Goal: Task Accomplishment & Management: Manage account settings

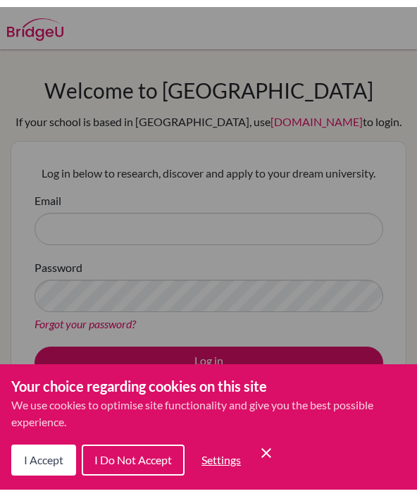
scroll to position [107, 0]
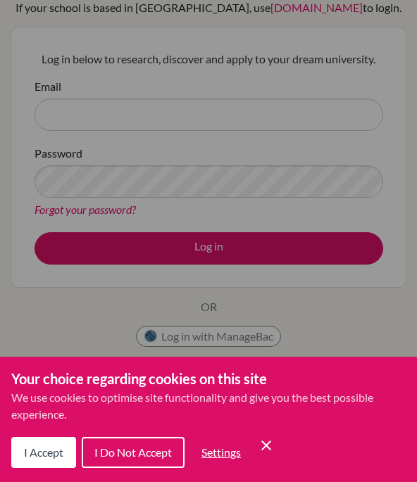
click at [267, 445] on icon "Save and close" at bounding box center [266, 446] width 10 height 10
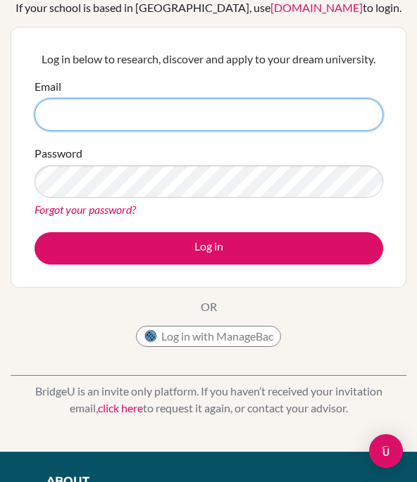
click at [327, 99] on input "Email" at bounding box center [208, 115] width 348 height 32
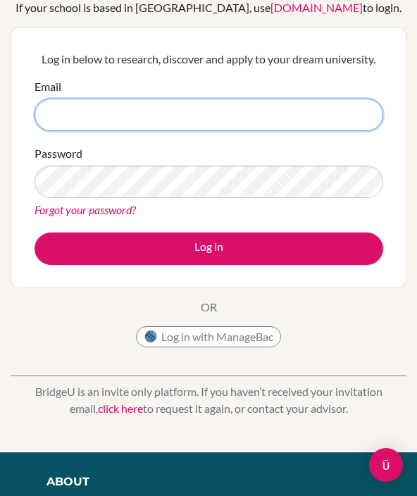
scroll to position [106, 0]
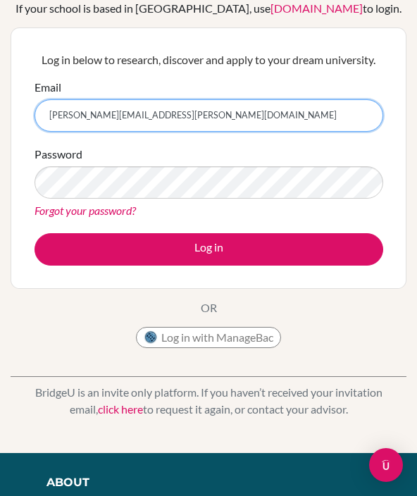
click at [57, 117] on input "[PERSON_NAME][EMAIL_ADDRESS][PERSON_NAME][DOMAIN_NAME]" at bounding box center [208, 115] width 348 height 32
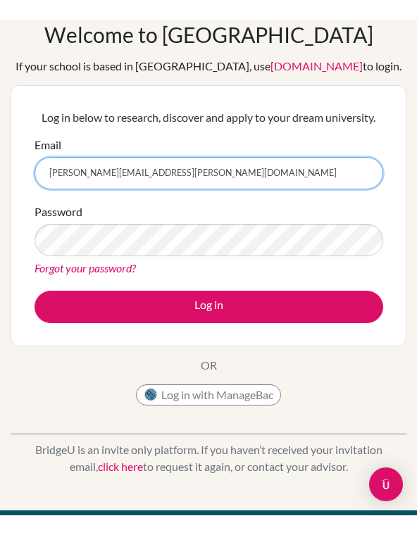
scroll to position [0, 0]
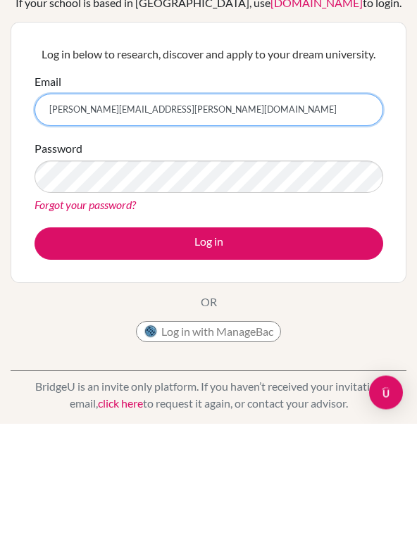
type input "[PERSON_NAME][EMAIL_ADDRESS][PERSON_NAME][DOMAIN_NAME]"
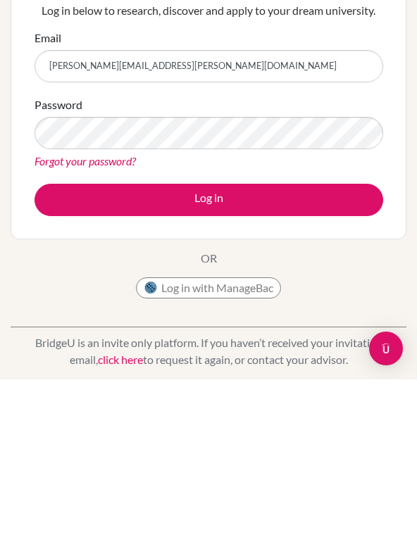
click at [294, 339] on button "Log in" at bounding box center [208, 355] width 348 height 32
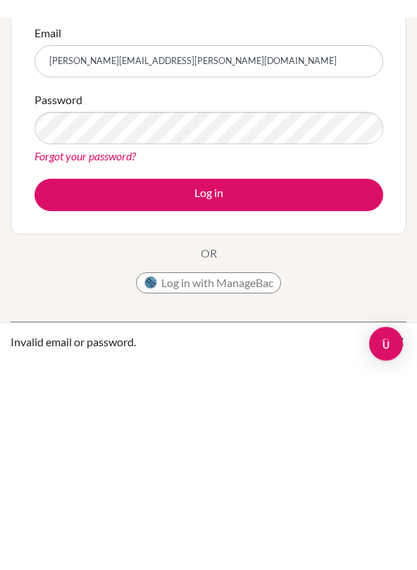
scroll to position [178, 0]
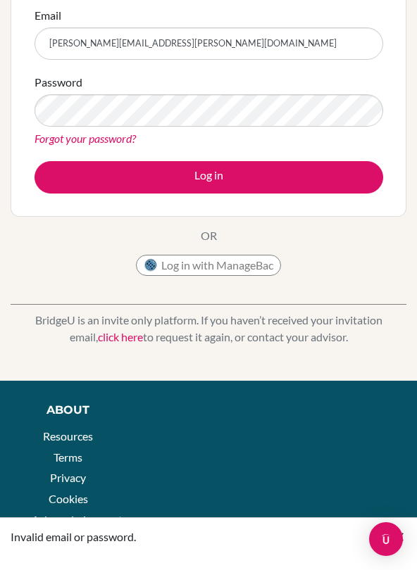
click at [118, 137] on link "Forgot your password?" at bounding box center [84, 138] width 101 height 13
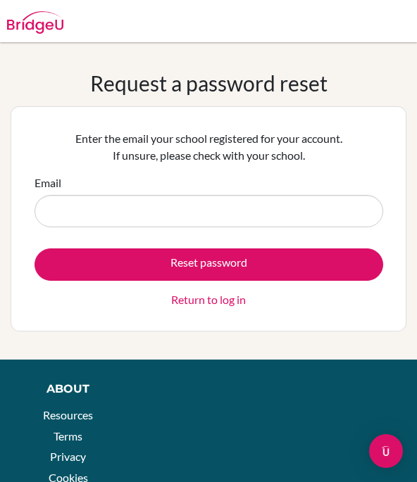
click at [288, 210] on input "Email" at bounding box center [208, 211] width 348 height 32
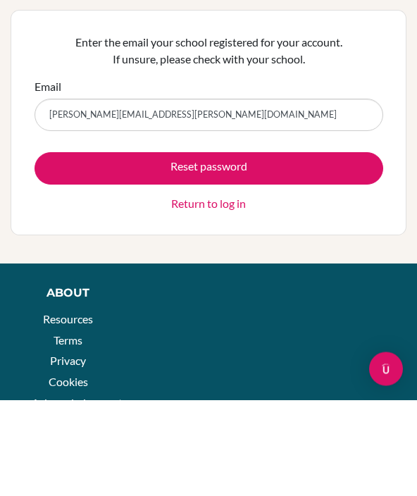
type input "[PERSON_NAME][EMAIL_ADDRESS][PERSON_NAME][DOMAIN_NAME]"
click at [341, 248] on button "Reset password" at bounding box center [208, 264] width 348 height 32
click at [353, 248] on button "Reset password" at bounding box center [208, 264] width 348 height 32
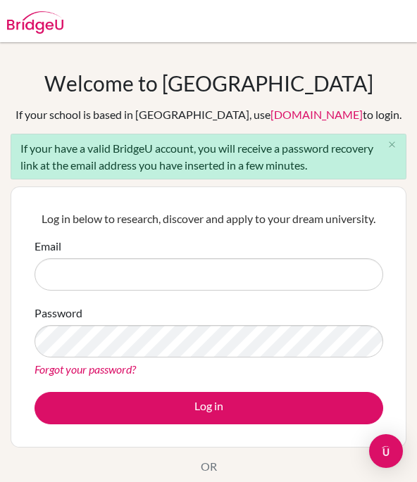
click at [299, 270] on input "Email" at bounding box center [208, 274] width 348 height 32
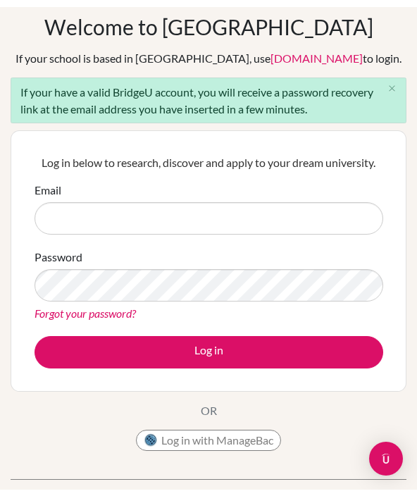
scroll to position [47, 0]
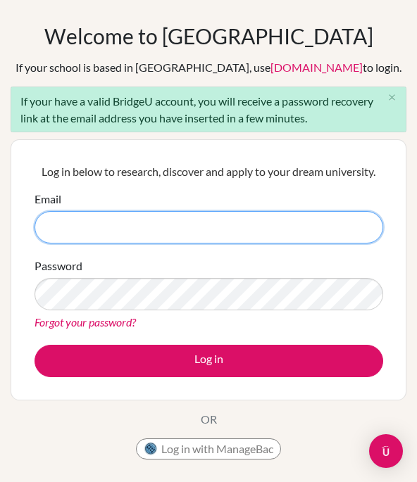
click at [320, 236] on input "Email" at bounding box center [208, 227] width 348 height 32
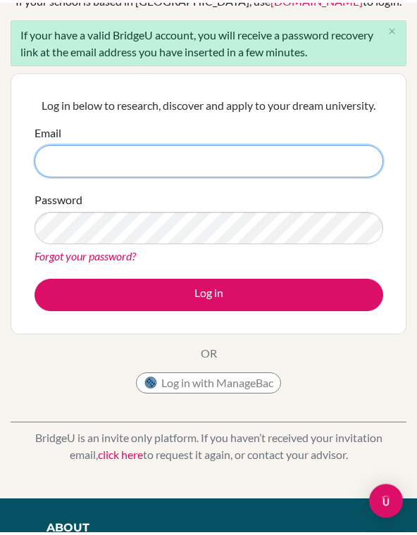
scroll to position [111, 0]
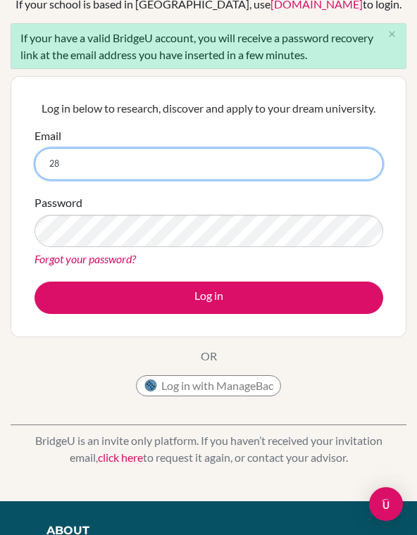
type input "2"
type input "[PERSON_NAME][EMAIL_ADDRESS][PERSON_NAME][DOMAIN_NAME]"
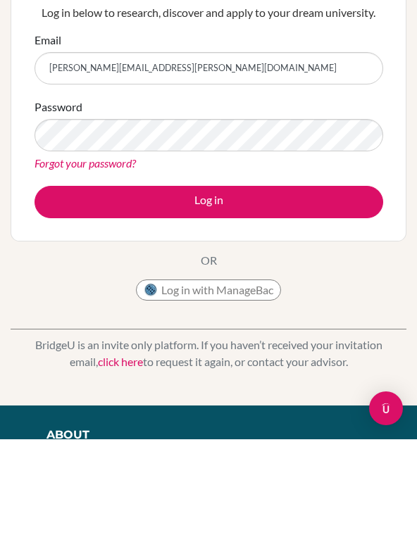
click at [354, 282] on button "Log in" at bounding box center [208, 298] width 348 height 32
